Goal: Browse casually: Explore the website without a specific task or goal

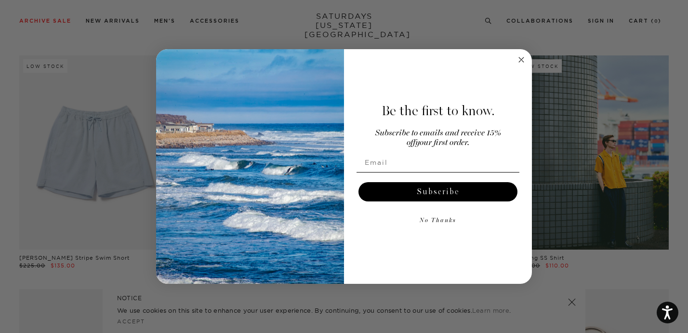
click at [523, 61] on icon "Close dialog" at bounding box center [521, 59] width 5 height 5
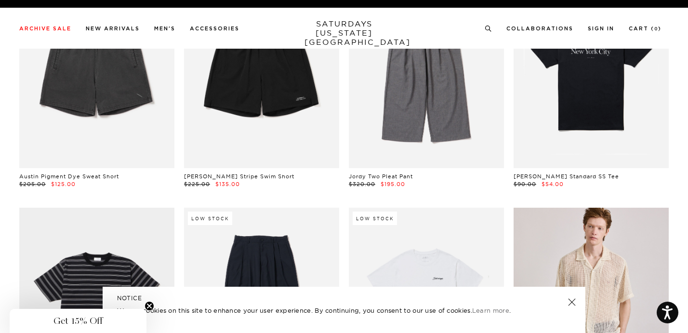
scroll to position [0, 3]
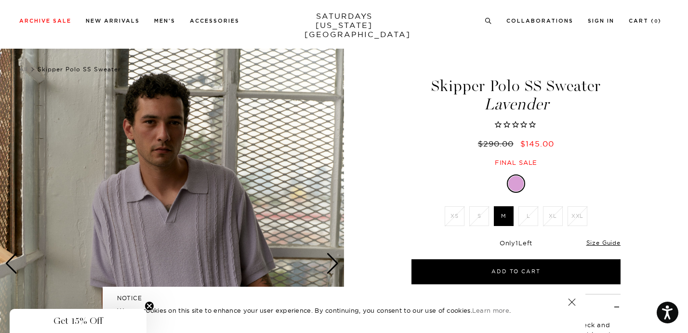
scroll to position [82, 0]
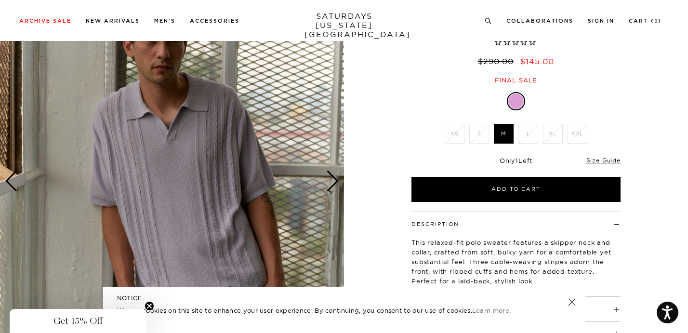
click at [223, 124] on img at bounding box center [172, 181] width 344 height 430
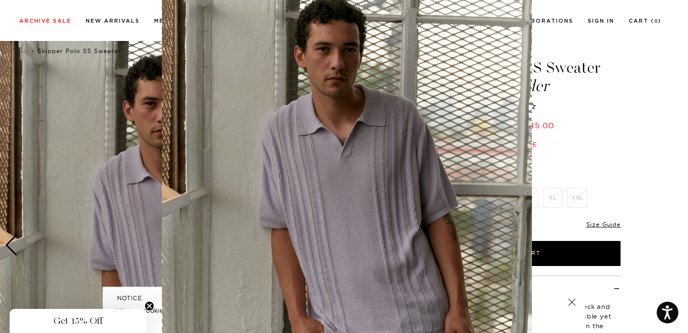
scroll to position [45, 0]
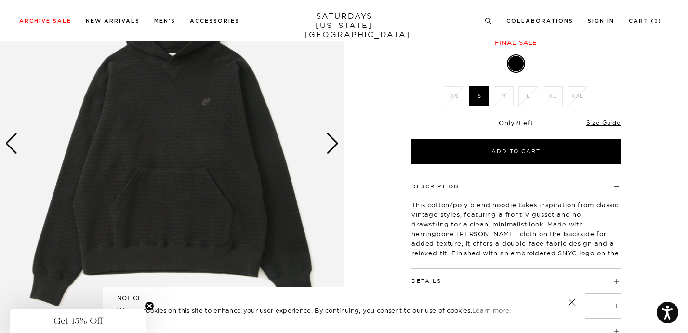
scroll to position [120, 0]
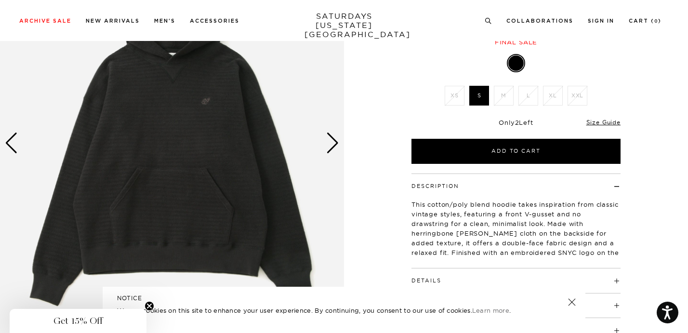
click at [331, 146] on div "Next slide" at bounding box center [332, 142] width 13 height 21
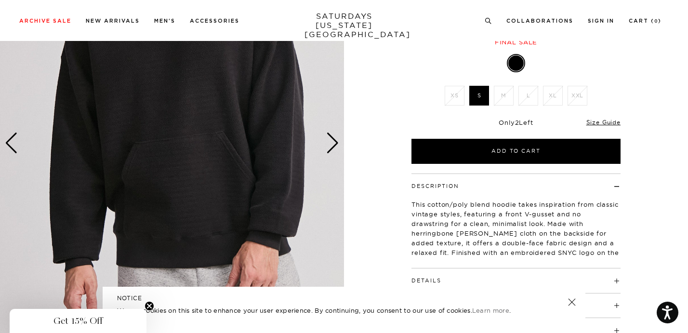
click at [331, 146] on div "Next slide" at bounding box center [332, 142] width 13 height 21
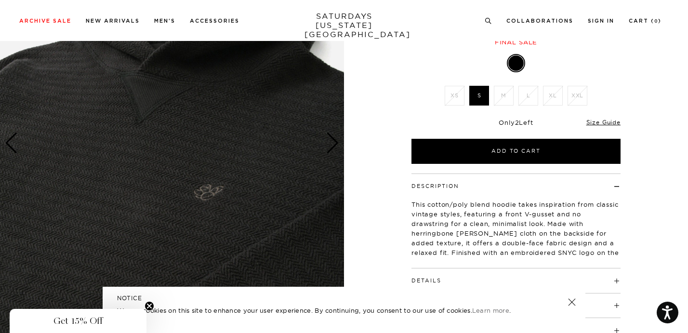
click at [331, 146] on div "Next slide" at bounding box center [332, 142] width 13 height 21
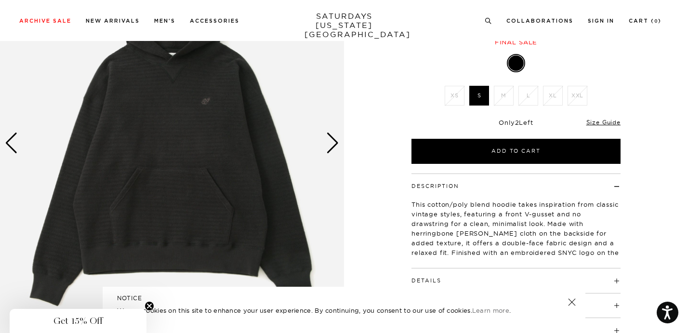
click at [331, 146] on div "Next slide" at bounding box center [332, 142] width 13 height 21
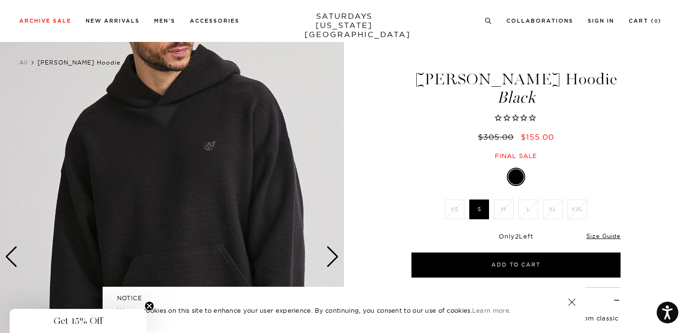
scroll to position [6, 0]
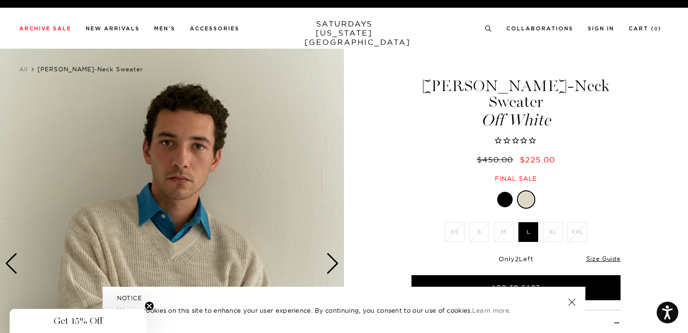
click at [275, 133] on img at bounding box center [172, 264] width 344 height 430
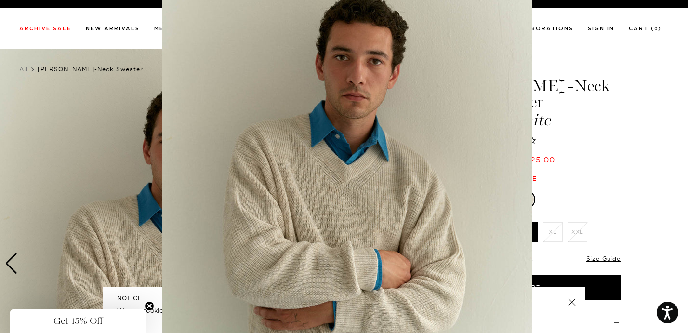
scroll to position [58, 0]
